Goal: Task Accomplishment & Management: Manage account settings

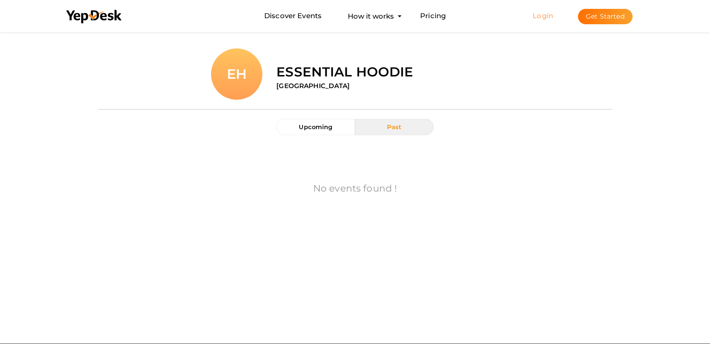
click at [539, 17] on link "Login" at bounding box center [542, 15] width 21 height 9
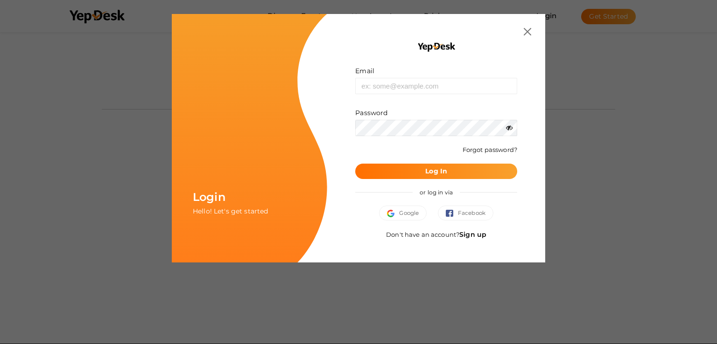
click at [481, 235] on link "Sign up" at bounding box center [472, 234] width 27 height 8
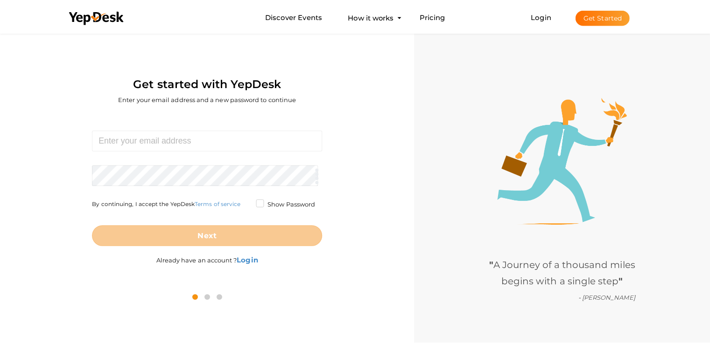
scroll to position [30, 0]
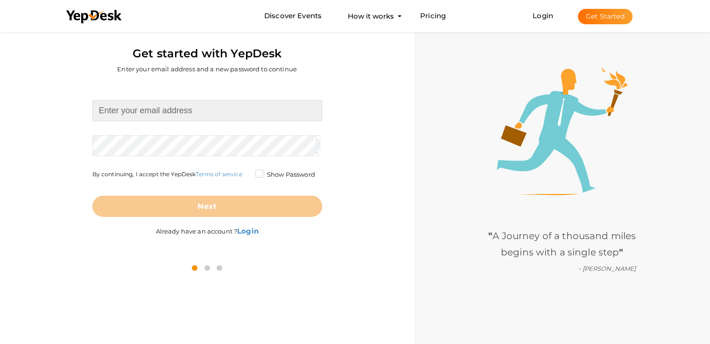
click at [141, 112] on input at bounding box center [207, 110] width 230 height 21
type input "[EMAIL_ADDRESS][DOMAIN_NAME]"
click at [149, 144] on form "synaworld43@gmail.com Required. Invalid email. Checking You already have a YepD…" at bounding box center [207, 158] width 230 height 117
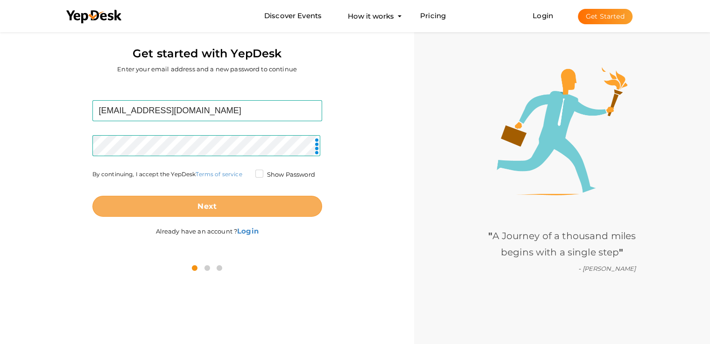
click at [238, 204] on button "Next" at bounding box center [207, 206] width 230 height 21
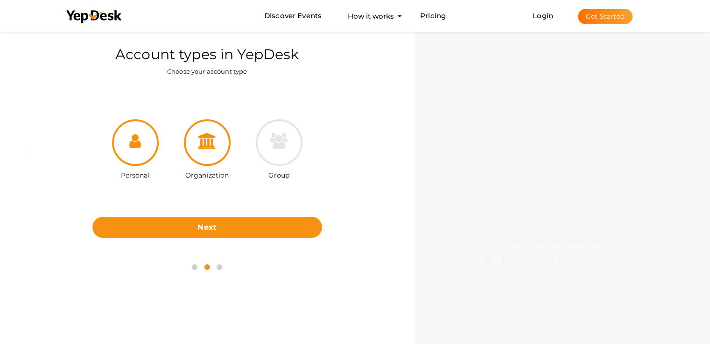
click at [205, 139] on icon at bounding box center [207, 141] width 19 height 16
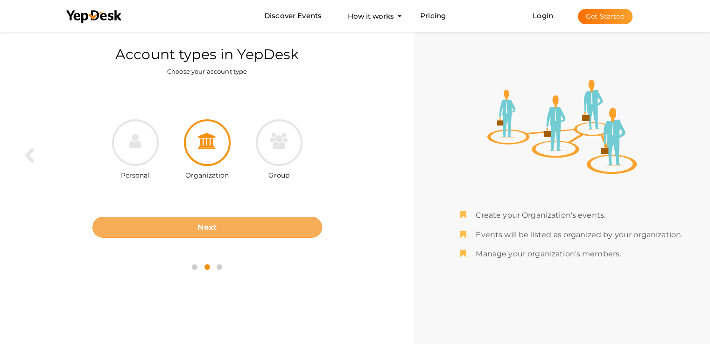
click at [214, 224] on b "Next" at bounding box center [206, 227] width 19 height 9
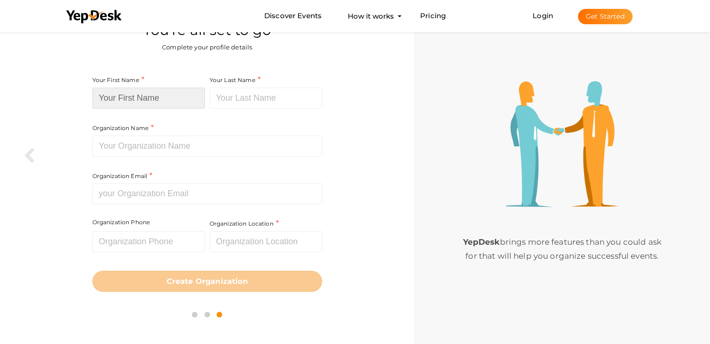
drag, startPoint x: 155, startPoint y: 87, endPoint x: 157, endPoint y: 100, distance: 12.7
click at [155, 88] on input at bounding box center [148, 98] width 112 height 21
type input "syna"
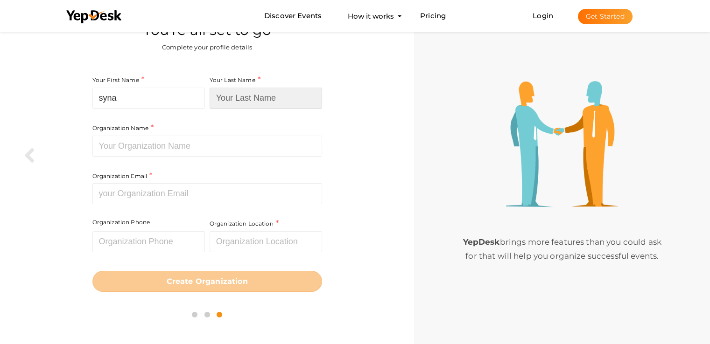
type input "hat"
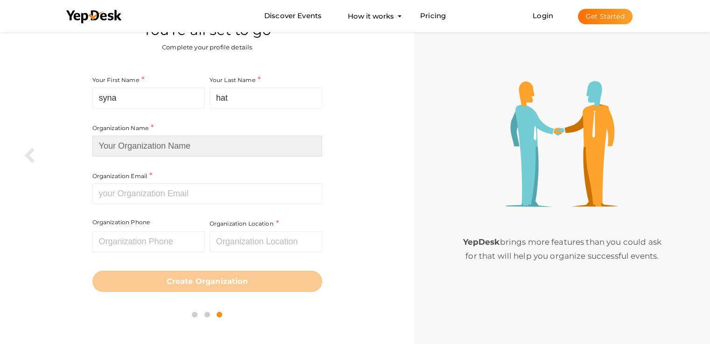
type input "https://synasworlds.com/syna-world-hat/"
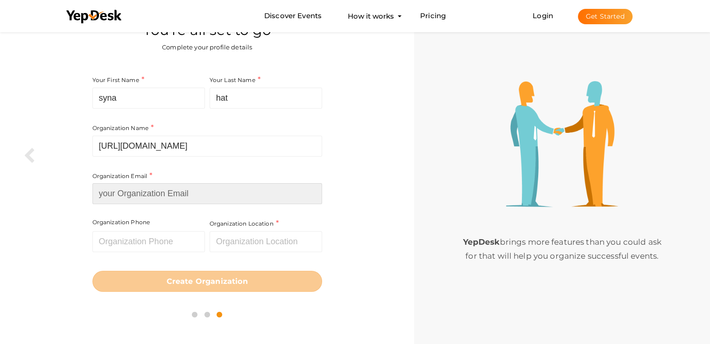
type input "[EMAIL_ADDRESS][DOMAIN_NAME]"
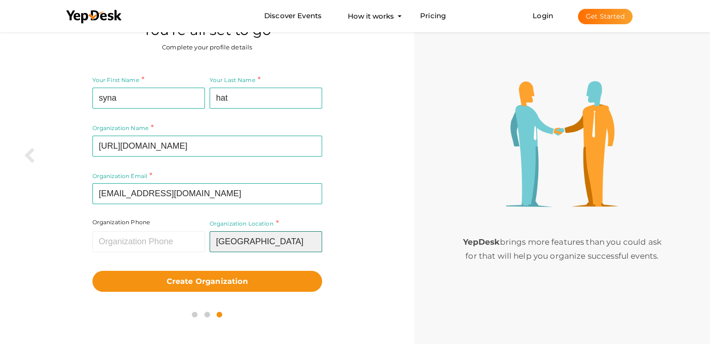
click at [254, 245] on input "Pakistan" at bounding box center [265, 241] width 112 height 21
type input "[GEOGRAPHIC_DATA]"
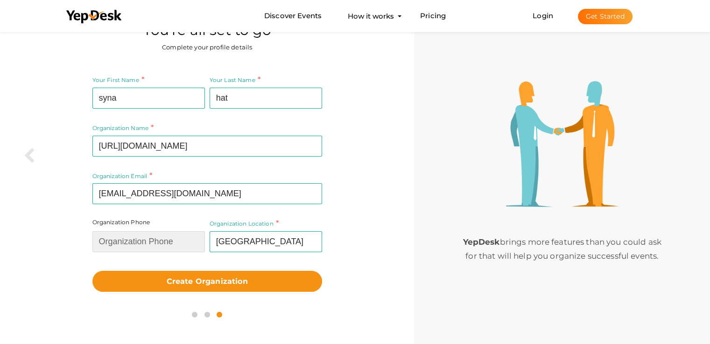
click at [153, 240] on input "text" at bounding box center [148, 241] width 112 height 21
type input "03350008811"
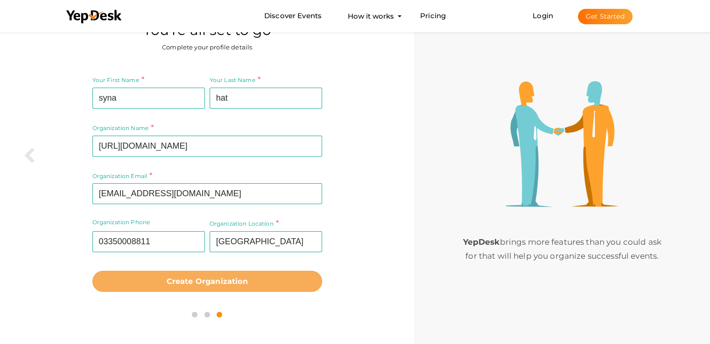
click at [179, 284] on b "Create Organization" at bounding box center [207, 281] width 81 height 9
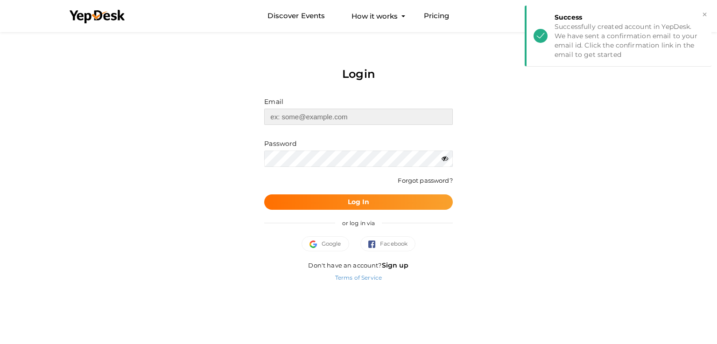
type input "[EMAIL_ADDRESS][DOMAIN_NAME]"
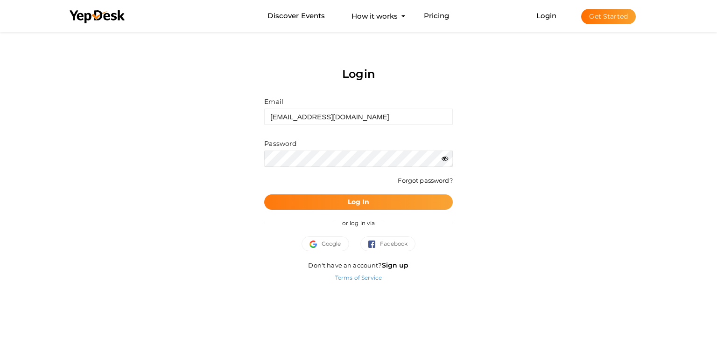
click at [368, 205] on b "Log In" at bounding box center [359, 202] width 22 height 8
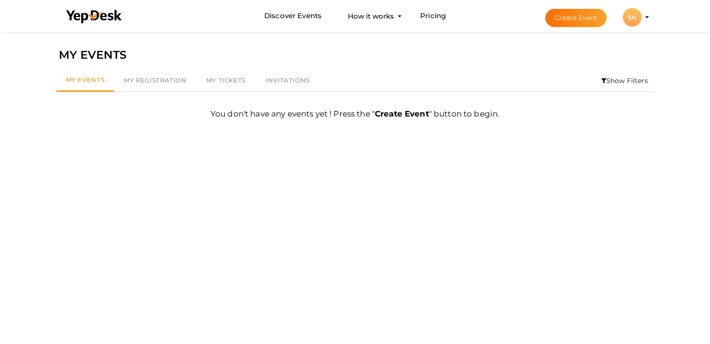
click at [644, 23] on li "Create Event SH SH syna hat synaworld43@gmail.com Personal Profile My Events Ad…" at bounding box center [588, 17] width 125 height 34
click at [643, 16] on button "SH SH syna hat synaworld43@gmail.com Personal Profile My Events Admin Switch Pr…" at bounding box center [632, 17] width 24 height 20
click at [634, 19] on div "SH" at bounding box center [631, 17] width 19 height 19
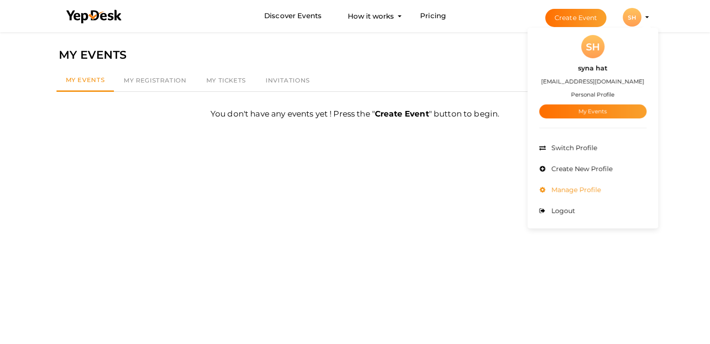
click at [560, 188] on span "Manage Profile" at bounding box center [575, 190] width 52 height 8
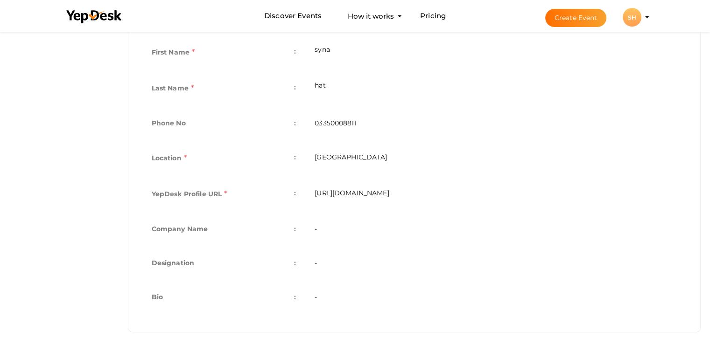
scroll to position [240, 0]
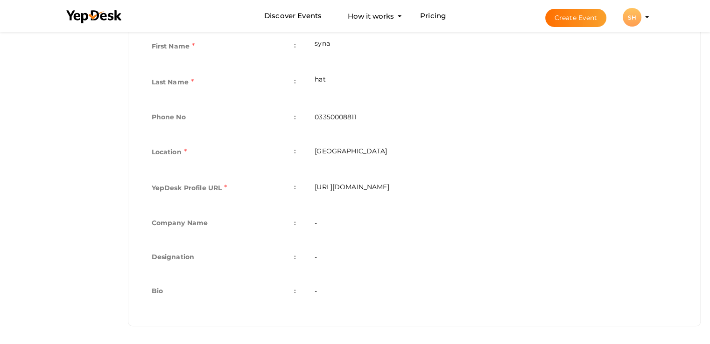
click at [332, 217] on td "-" at bounding box center [495, 224] width 381 height 34
click at [330, 226] on td "-" at bounding box center [495, 224] width 381 height 34
click at [328, 268] on td "-" at bounding box center [495, 258] width 381 height 34
click at [328, 271] on td "-" at bounding box center [495, 258] width 381 height 34
click at [325, 289] on td "-" at bounding box center [495, 292] width 381 height 34
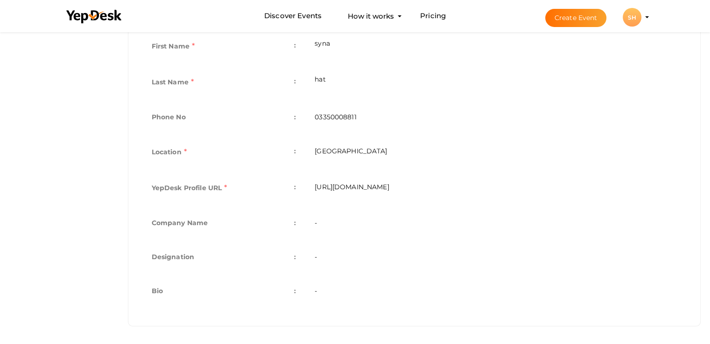
click at [323, 306] on td "-" at bounding box center [495, 292] width 381 height 34
click at [302, 291] on td "Bio :" at bounding box center [223, 292] width 163 height 34
click at [292, 292] on td "Bio :" at bounding box center [223, 292] width 163 height 34
click at [297, 291] on td "Bio :" at bounding box center [223, 292] width 163 height 34
click at [295, 291] on span ":" at bounding box center [295, 291] width 2 height 13
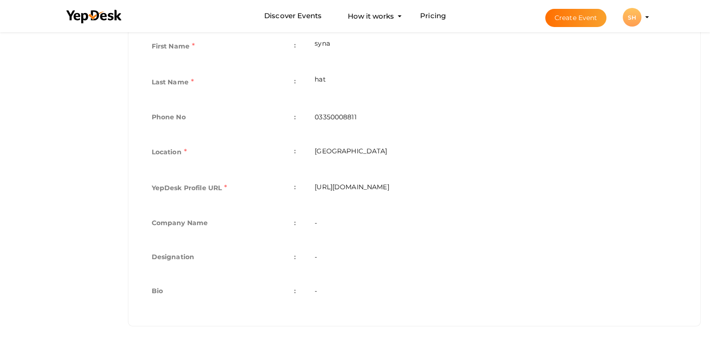
click at [299, 255] on td "Designation :" at bounding box center [223, 258] width 163 height 34
click at [154, 286] on label "Bio" at bounding box center [157, 291] width 11 height 13
click at [153, 286] on label "Bio" at bounding box center [157, 291] width 11 height 13
drag, startPoint x: 166, startPoint y: 267, endPoint x: 170, endPoint y: 257, distance: 10.5
click at [166, 267] on td "Designation :" at bounding box center [223, 258] width 163 height 34
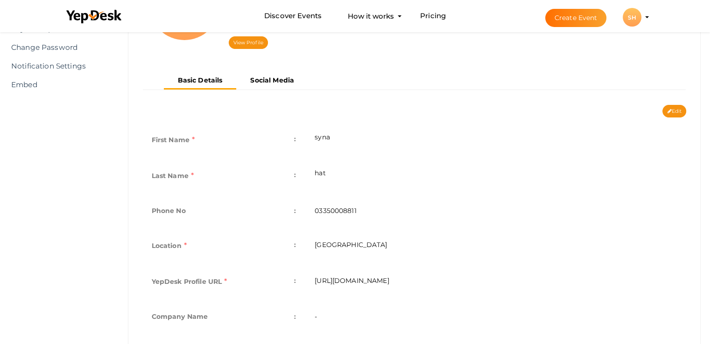
scroll to position [147, 0]
click at [674, 109] on button "Edit" at bounding box center [674, 111] width 24 height 13
type input "syna"
type input "hat"
type input "03350008811"
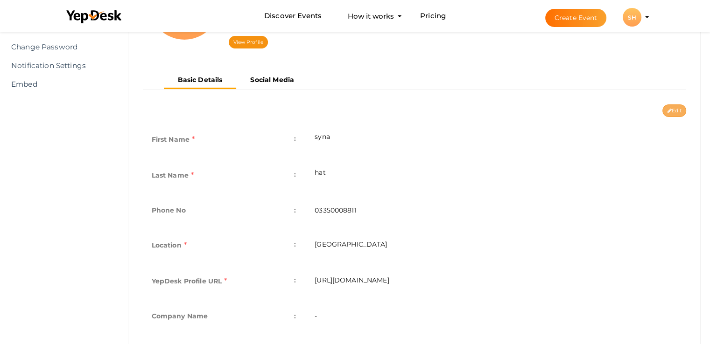
type input "[GEOGRAPHIC_DATA]"
type input "syna-hat"
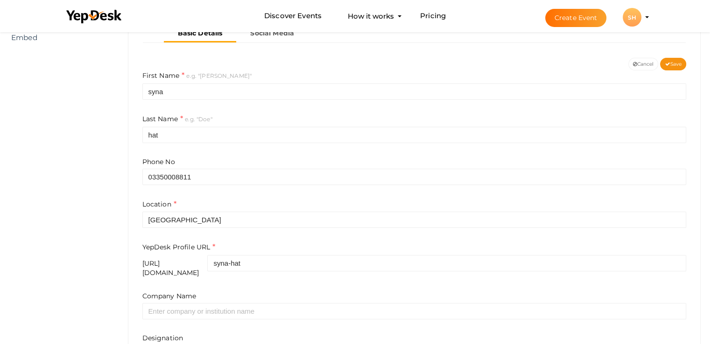
scroll to position [286, 0]
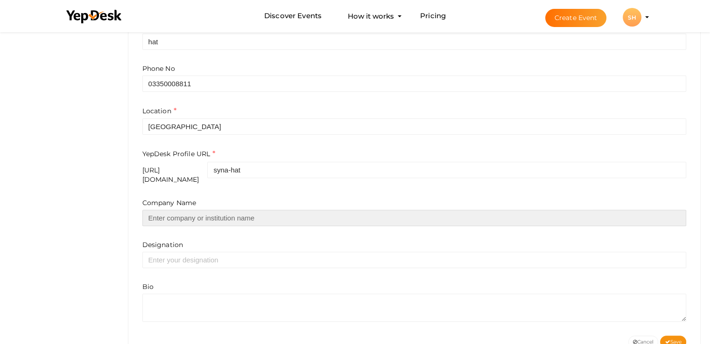
click at [258, 214] on input "text" at bounding box center [414, 218] width 544 height 16
type input "synahat"
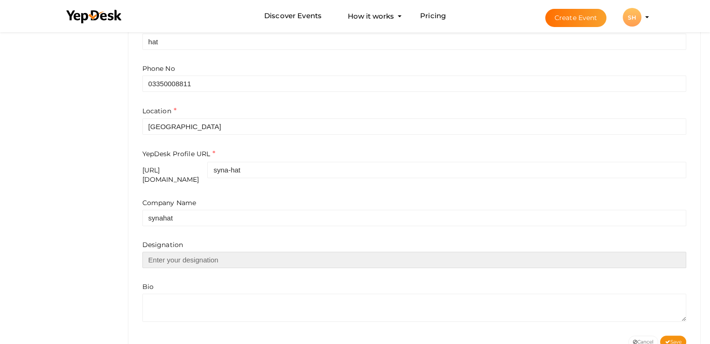
click at [167, 258] on input "text" at bounding box center [414, 260] width 544 height 16
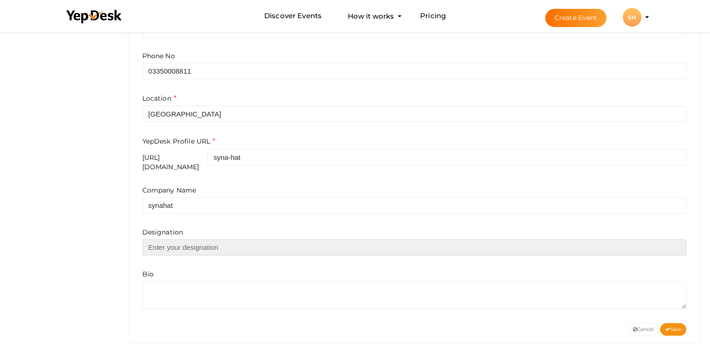
scroll to position [310, 0]
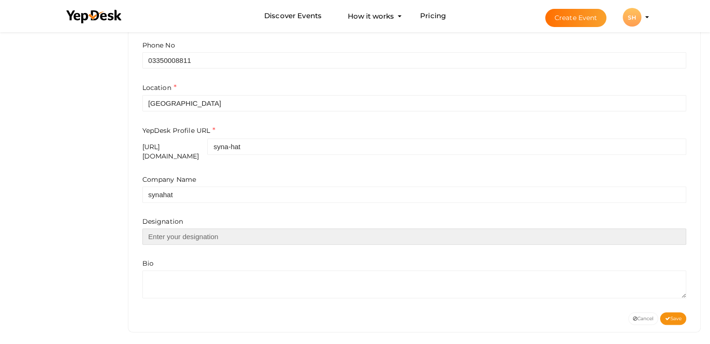
paste input "Upgrade your street style with Syna World hats by Central Cee Trendy caps and b…"
type input "Upgrade your street style with Syna World hats by Central Cee Trendy caps and b…"
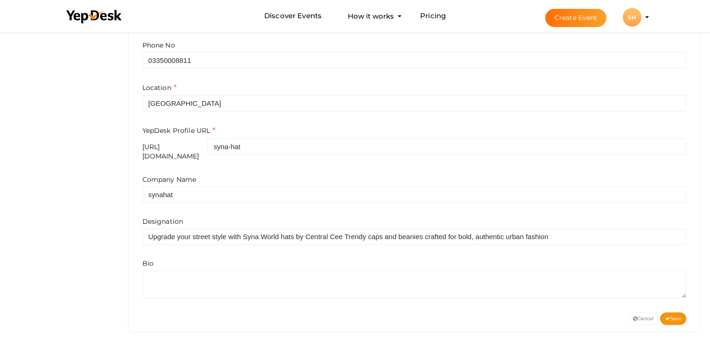
click at [178, 292] on div "First Name e.g. "[PERSON_NAME]" syna Last Name e.g. "[PERSON_NAME]" hat Phone N…" at bounding box center [414, 133] width 558 height 359
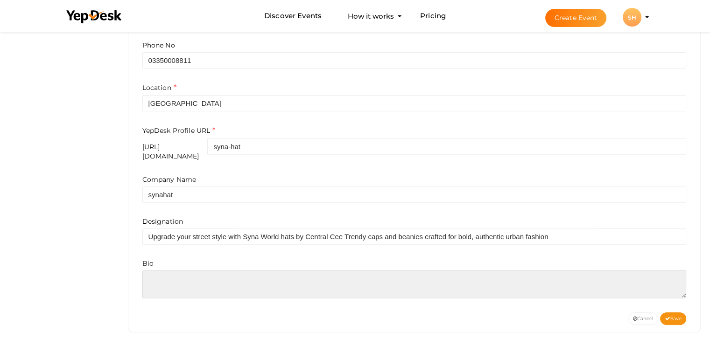
click at [185, 276] on textarea at bounding box center [414, 285] width 544 height 28
paste textarea "Upgrade your street style with Syna World hats by Central Cee Trendy caps and b…"
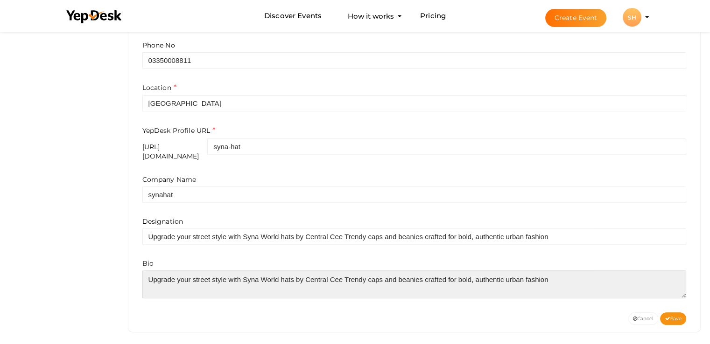
scroll to position [4, 0]
type textarea "Upgrade your street style with Syna World hats by Central Cee Trendy caps and b…"
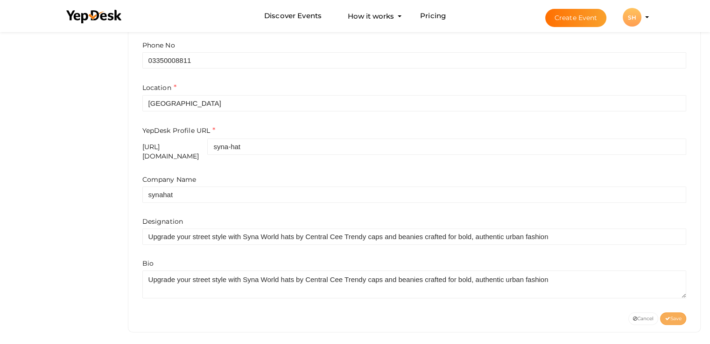
click at [671, 316] on span "Save" at bounding box center [672, 319] width 17 height 6
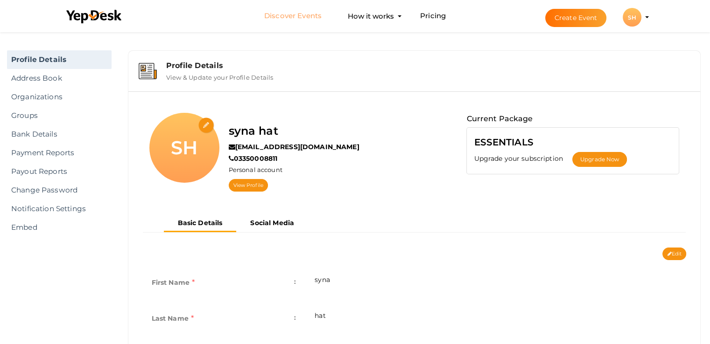
scroll to position [0, 0]
